Goal: Register for event/course

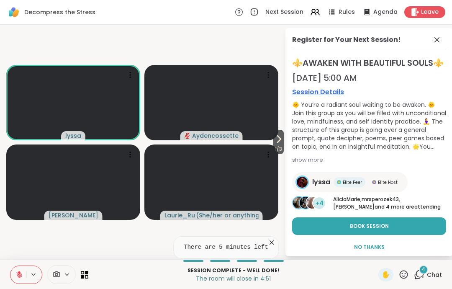
click at [445, 37] on div "Register for Your Next Session!" at bounding box center [369, 42] width 154 height 15
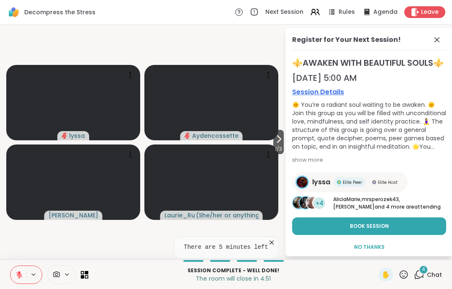
click at [445, 37] on div "Register for Your Next Session!" at bounding box center [369, 42] width 154 height 15
click at [432, 52] on div "Register for Your Next Session! ⚜️AWAKEN WITH BEAUTIFUL SOULS⚜️ [DATE] 5:00 AM …" at bounding box center [370, 142] width 168 height 228
click at [435, 41] on icon at bounding box center [437, 40] width 10 height 10
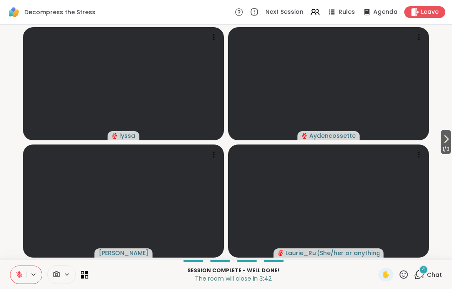
click at [13, 272] on button at bounding box center [18, 275] width 16 height 18
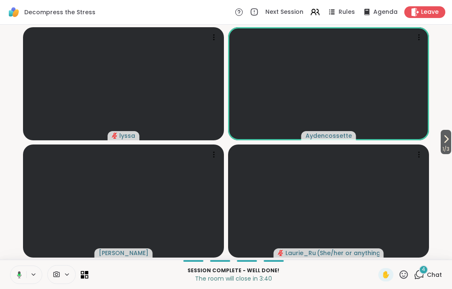
click at [17, 270] on button at bounding box center [17, 275] width 17 height 18
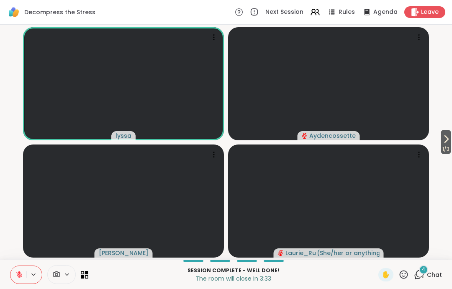
click at [14, 266] on button at bounding box center [18, 275] width 16 height 18
click at [16, 278] on icon at bounding box center [19, 275] width 8 height 8
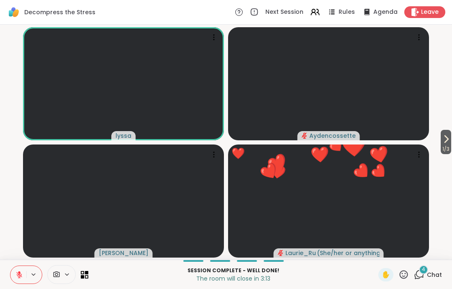
click at [400, 279] on icon at bounding box center [404, 274] width 10 height 10
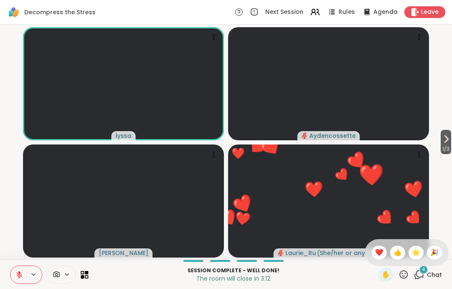
click at [375, 253] on span "❤️" at bounding box center [379, 253] width 8 height 10
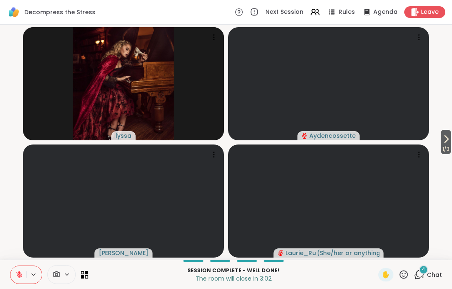
click at [433, 16] on span "Leave" at bounding box center [430, 12] width 18 height 8
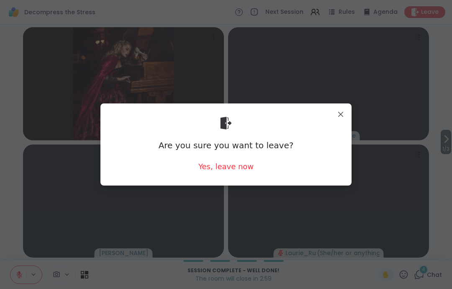
click at [240, 169] on div "Yes, leave now" at bounding box center [226, 166] width 55 height 10
